Goal: Complete application form

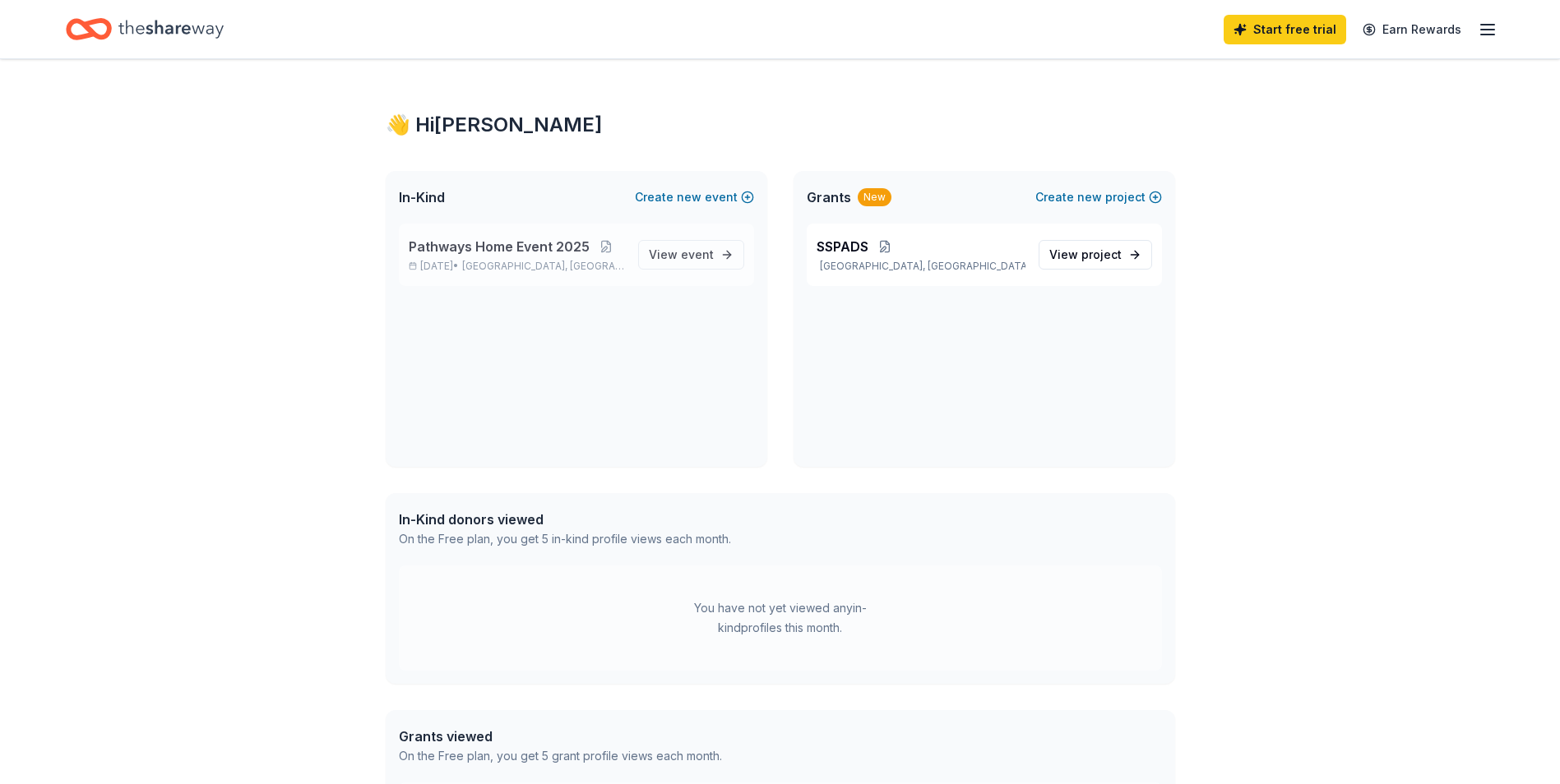
click at [566, 241] on span "Pathways Home Event 2025" at bounding box center [499, 246] width 181 height 20
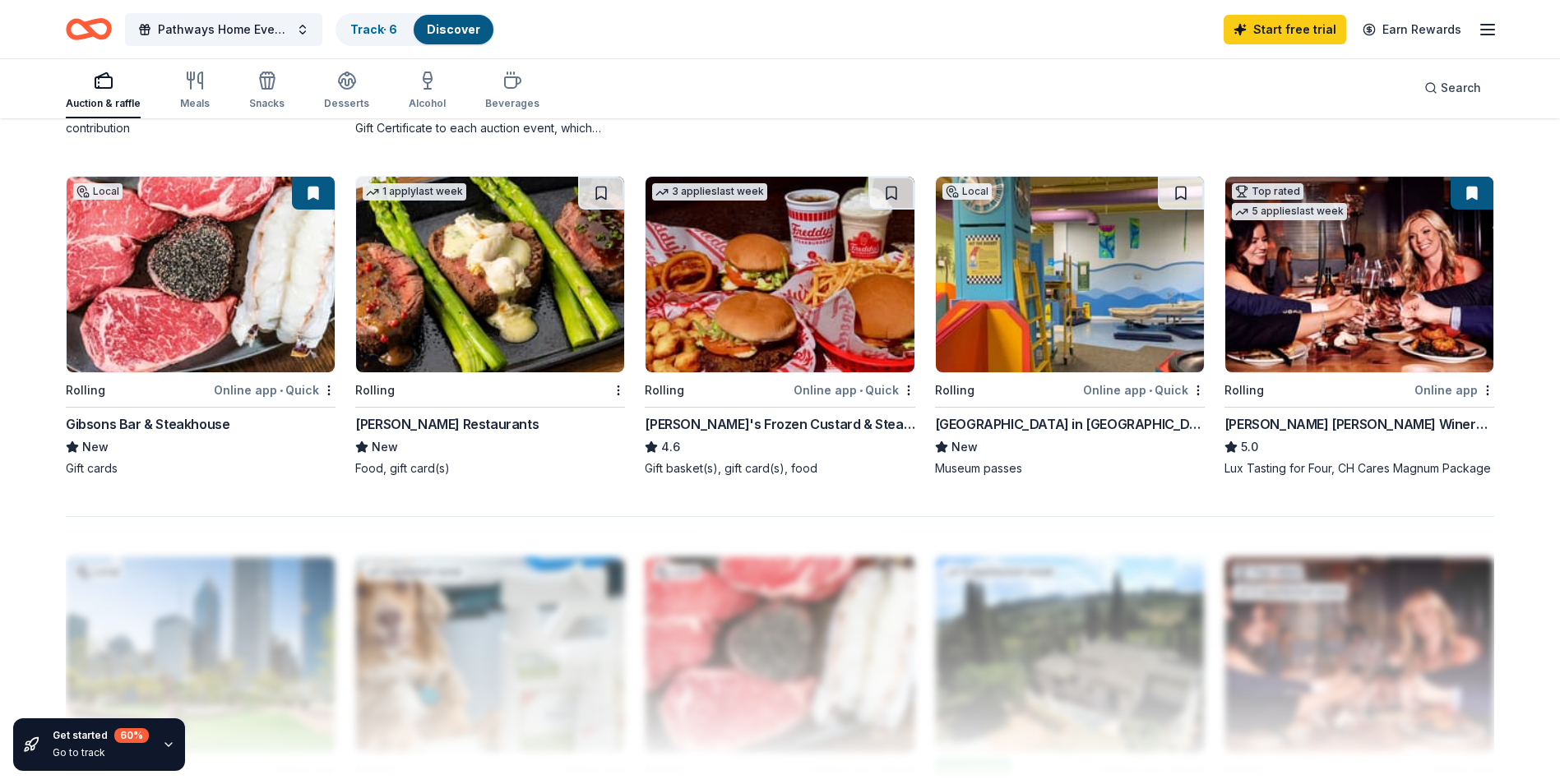
scroll to position [1480, 0]
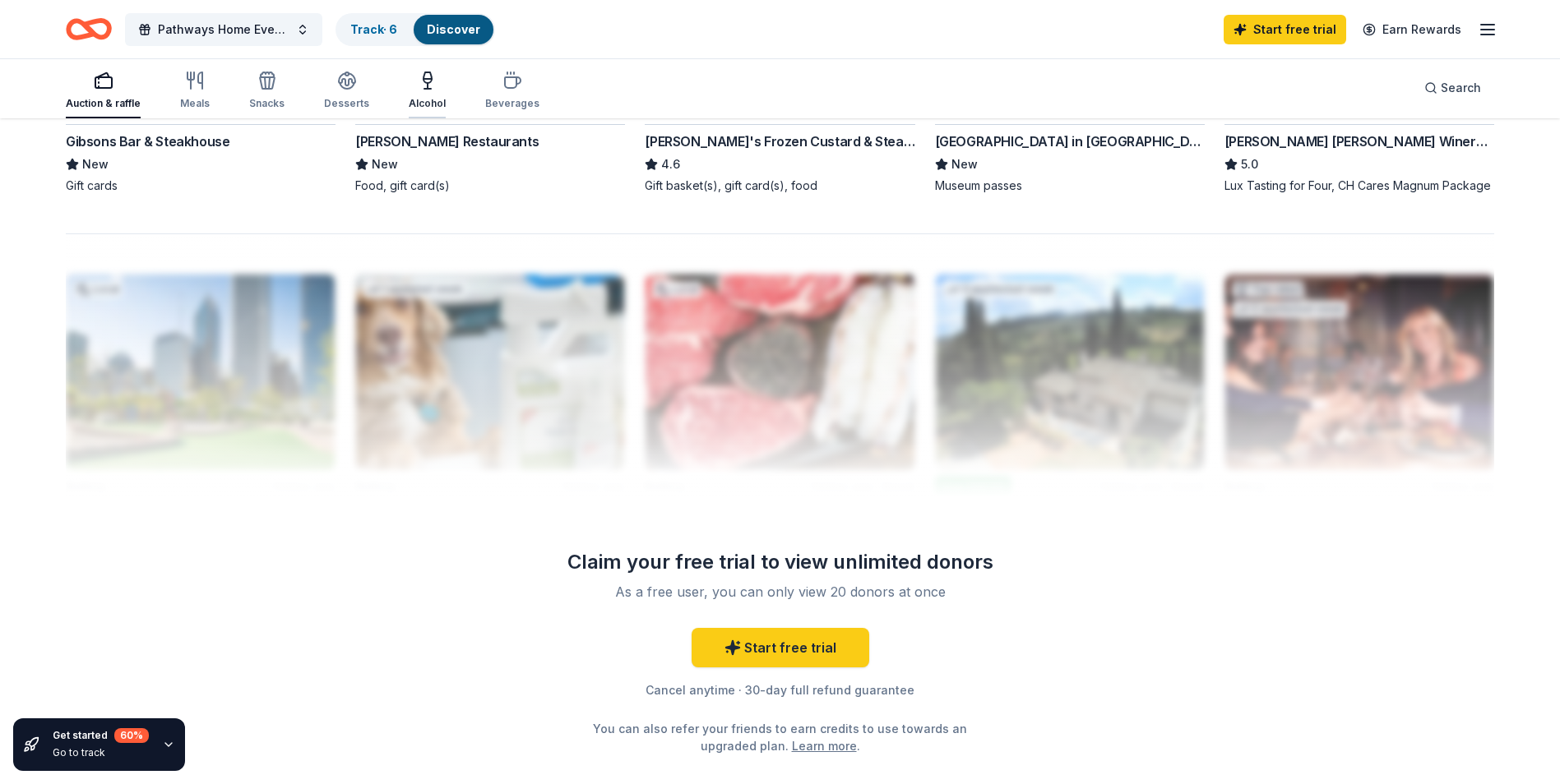
click at [424, 77] on icon "button" at bounding box center [427, 80] width 20 height 20
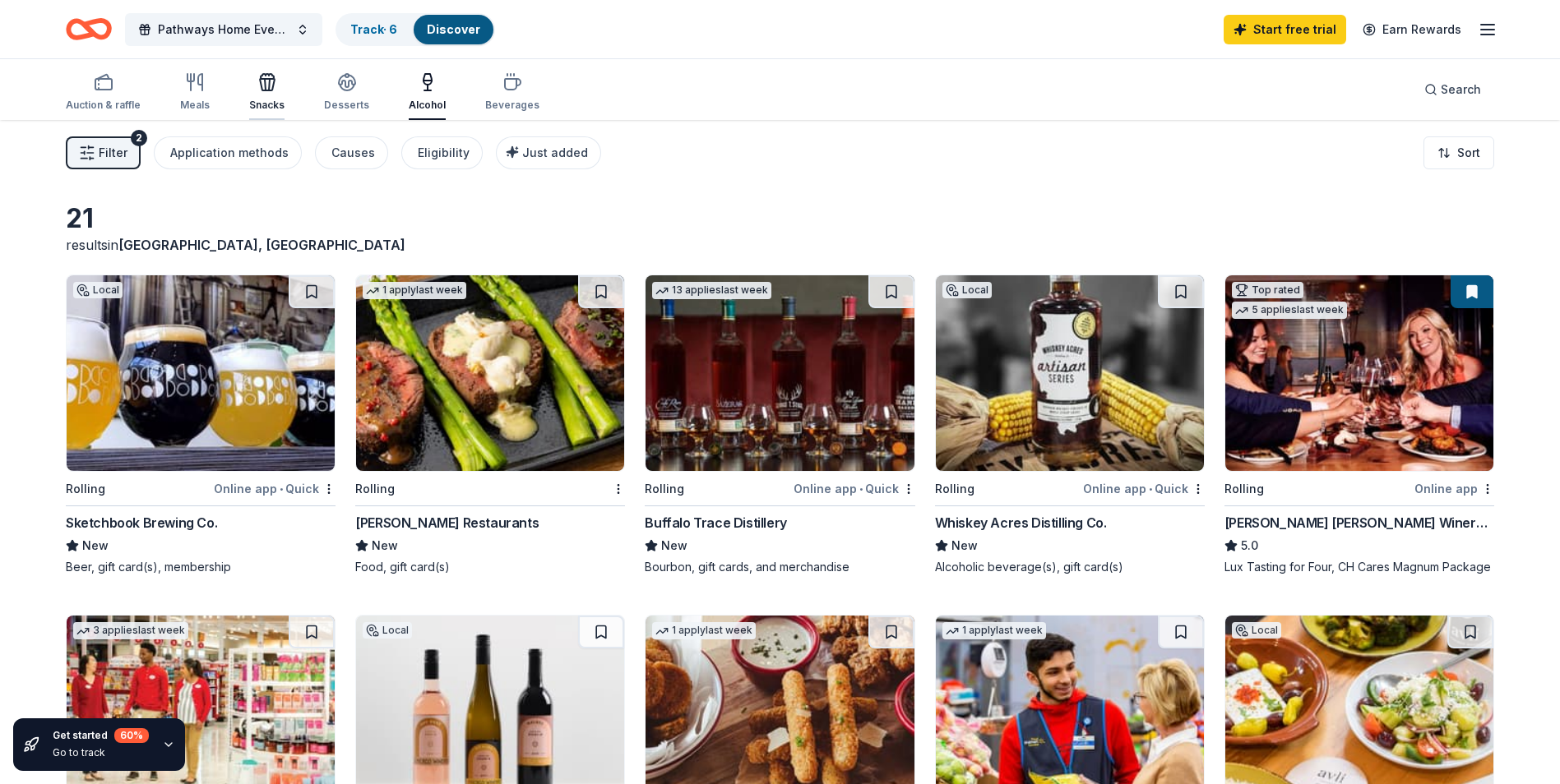
click at [270, 87] on icon "button" at bounding box center [267, 85] width 14 height 12
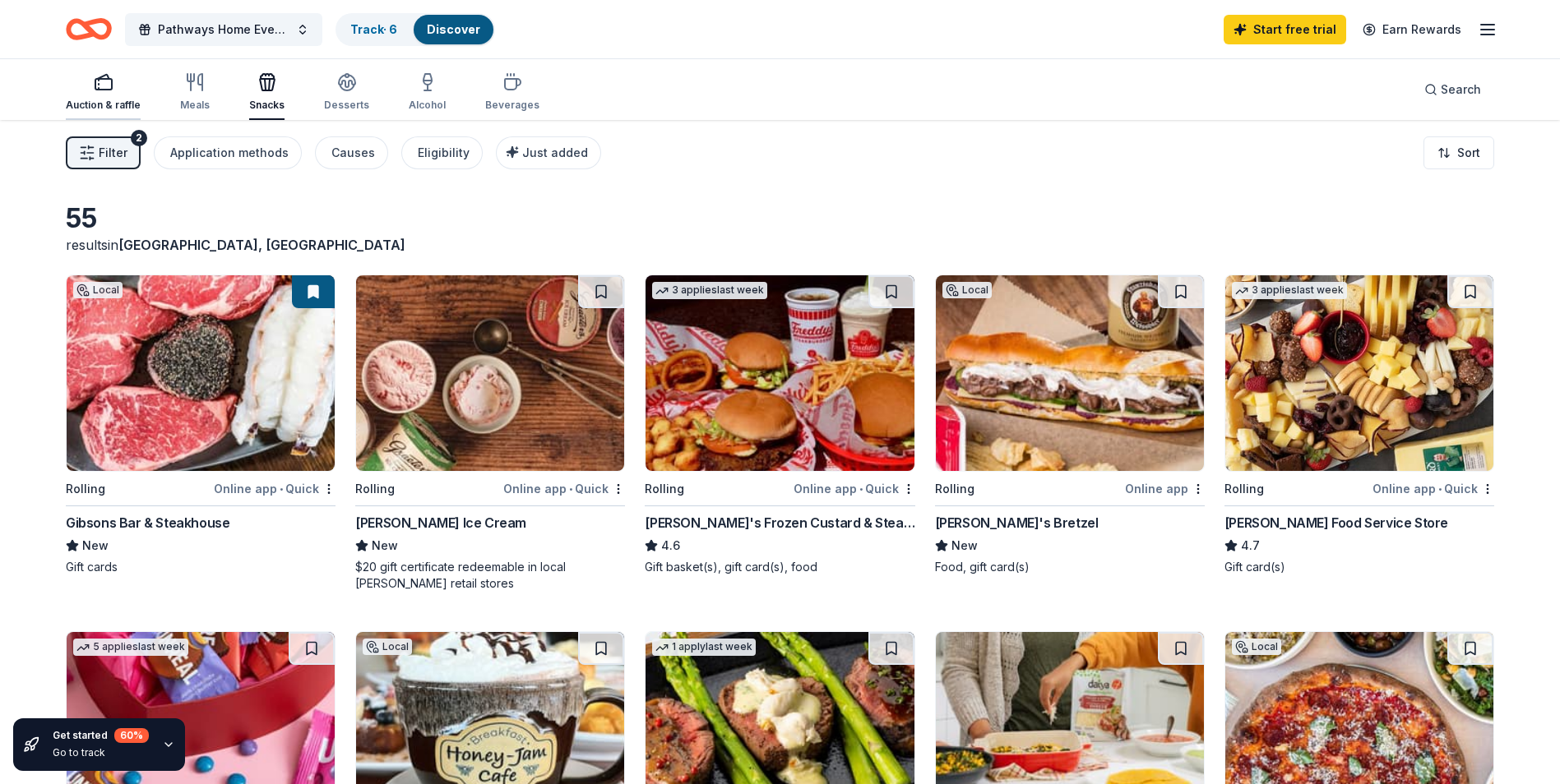
click at [110, 105] on div "Auction & raffle" at bounding box center [103, 105] width 75 height 13
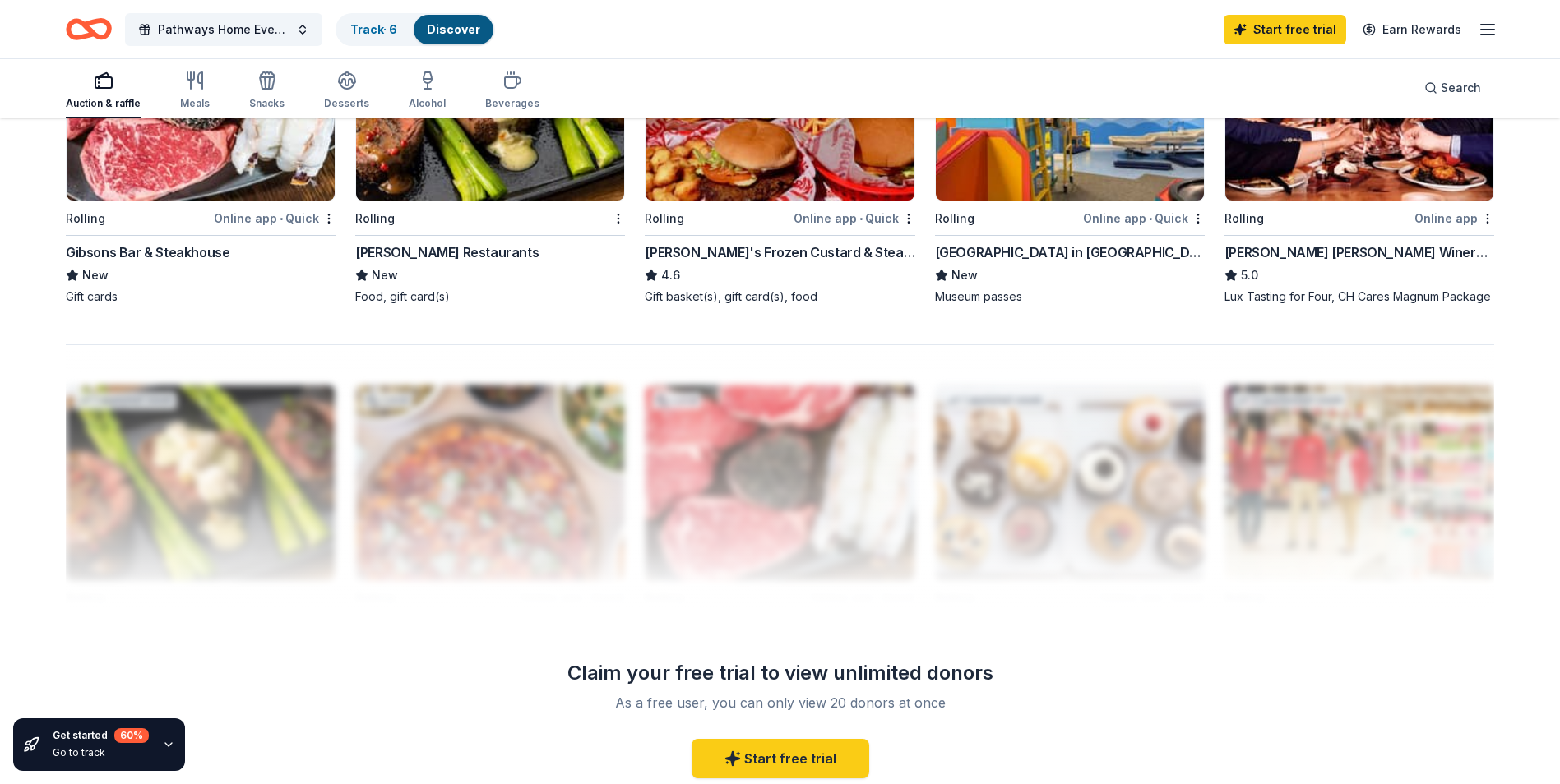
scroll to position [1588, 0]
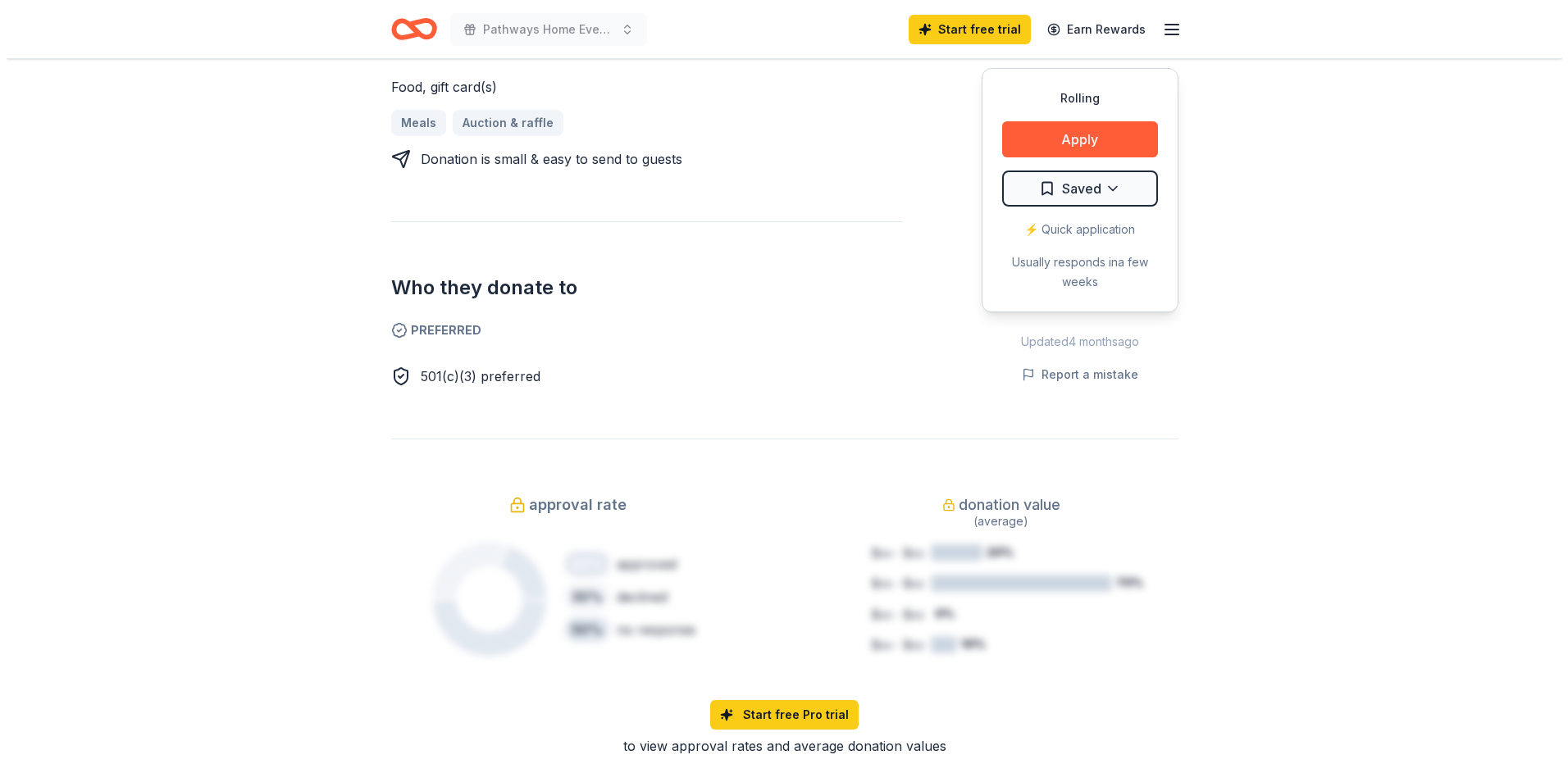
scroll to position [738, 0]
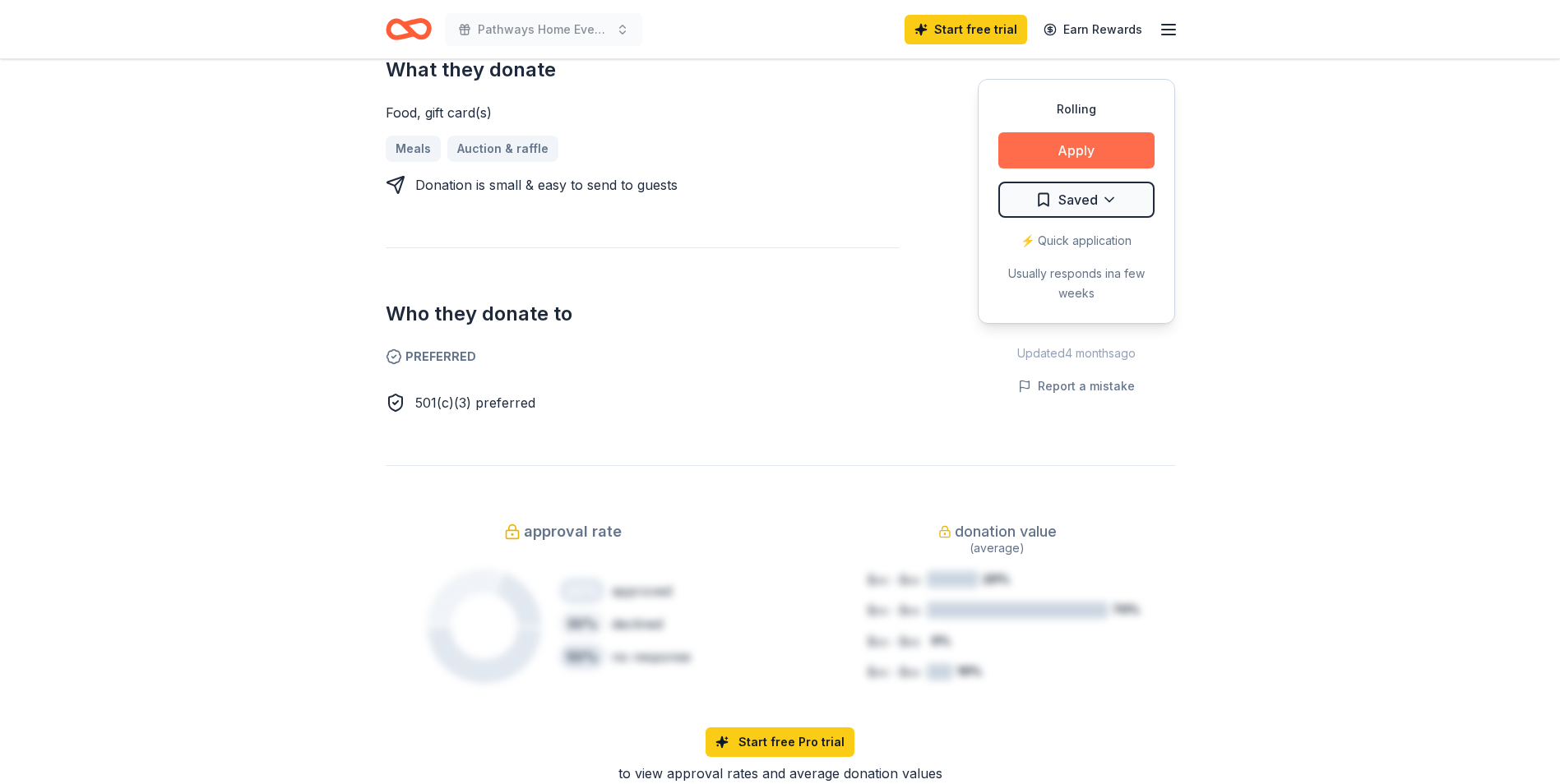
click at [1072, 151] on button "Apply" at bounding box center [1077, 151] width 157 height 37
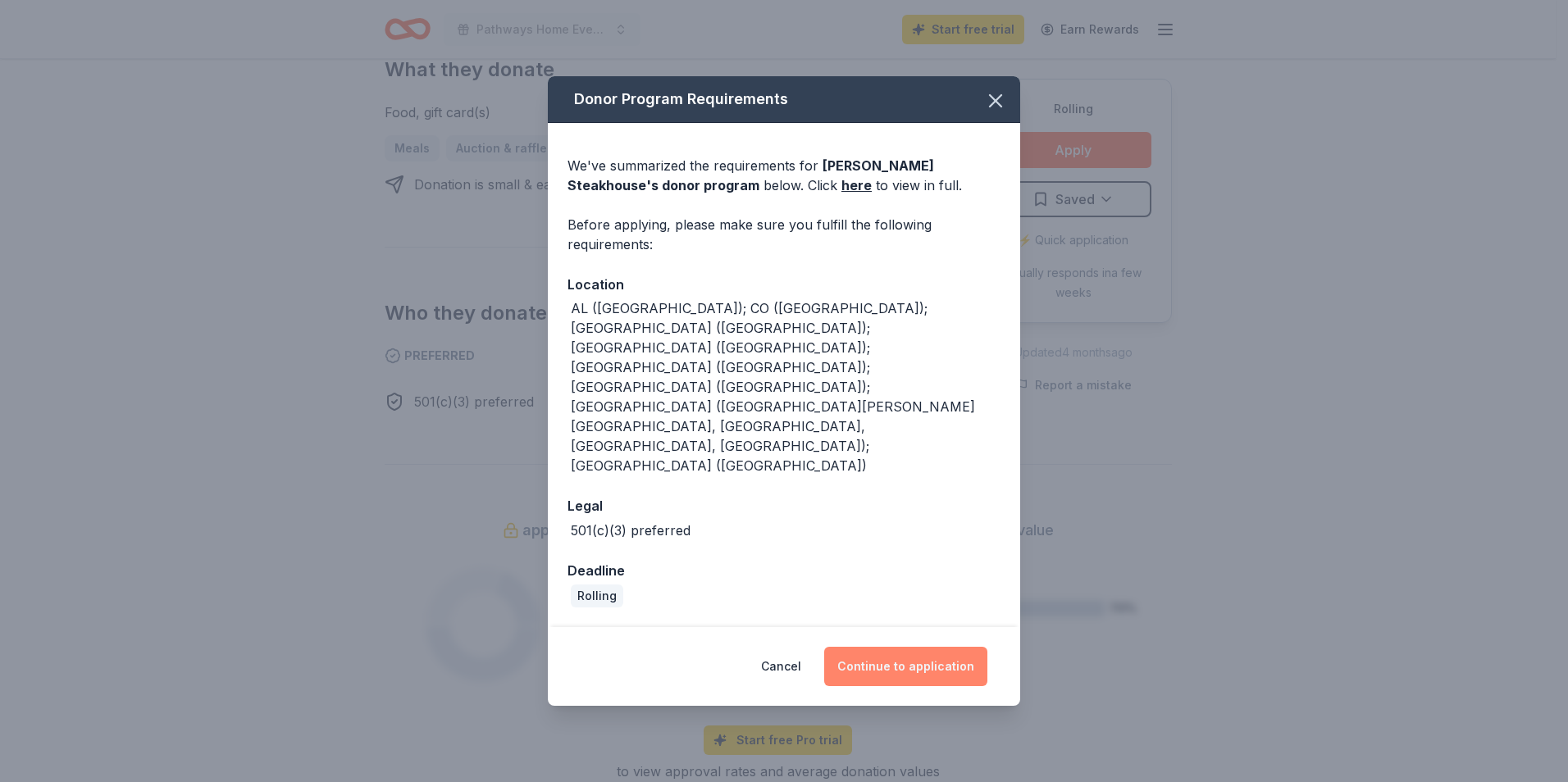
click at [896, 647] on button "Continue to application" at bounding box center [906, 667] width 163 height 39
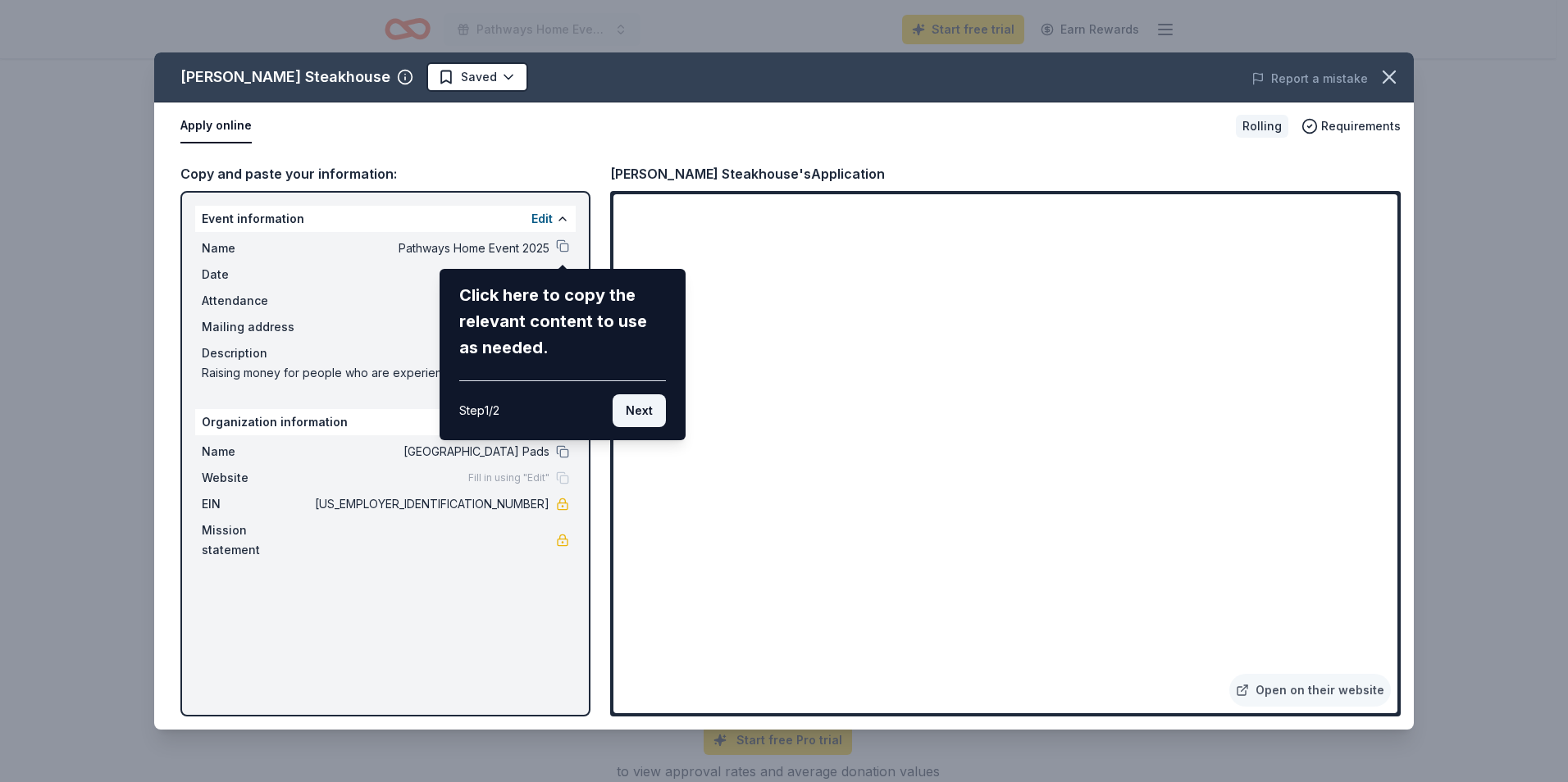
click at [648, 413] on button "Next" at bounding box center [639, 411] width 53 height 33
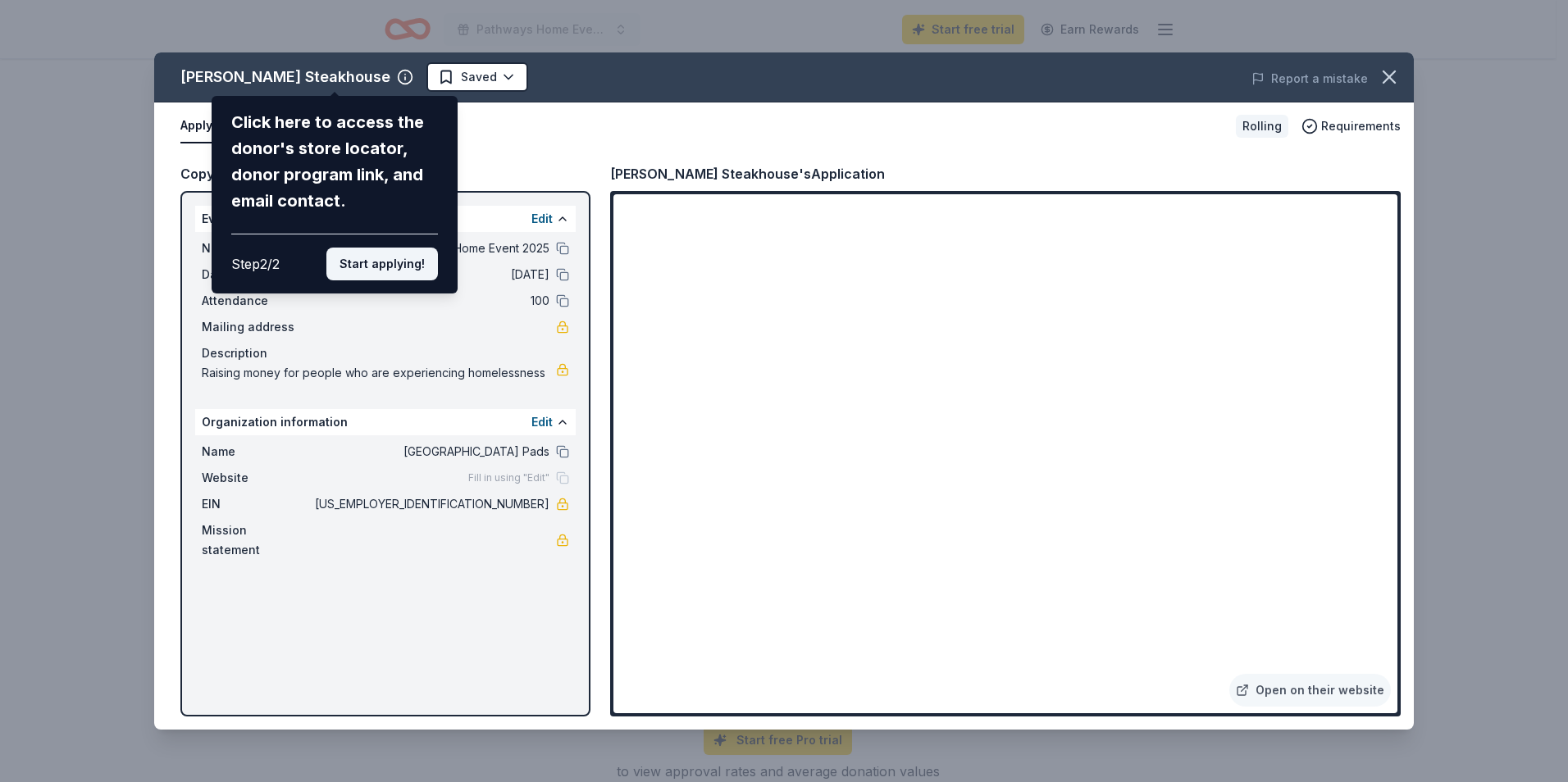
click at [404, 260] on button "Start applying!" at bounding box center [382, 264] width 112 height 33
